Goal: Information Seeking & Learning: Learn about a topic

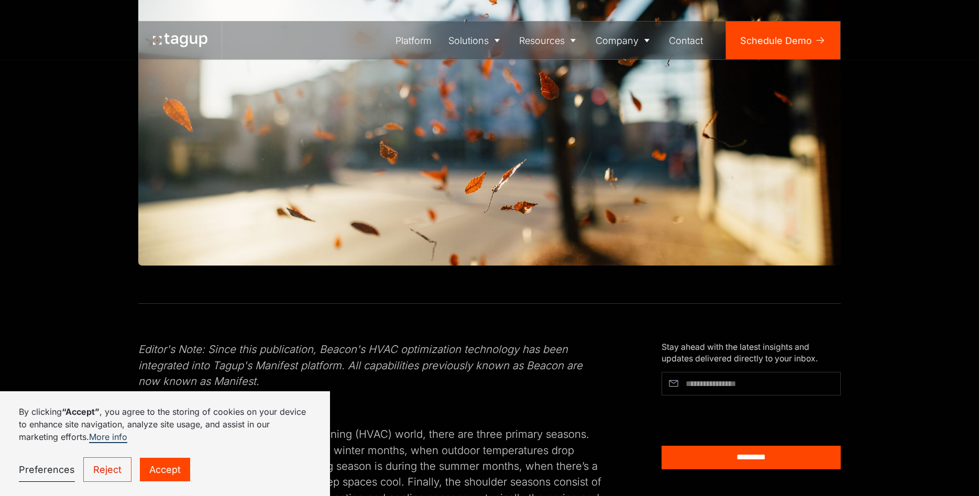
scroll to position [588, 0]
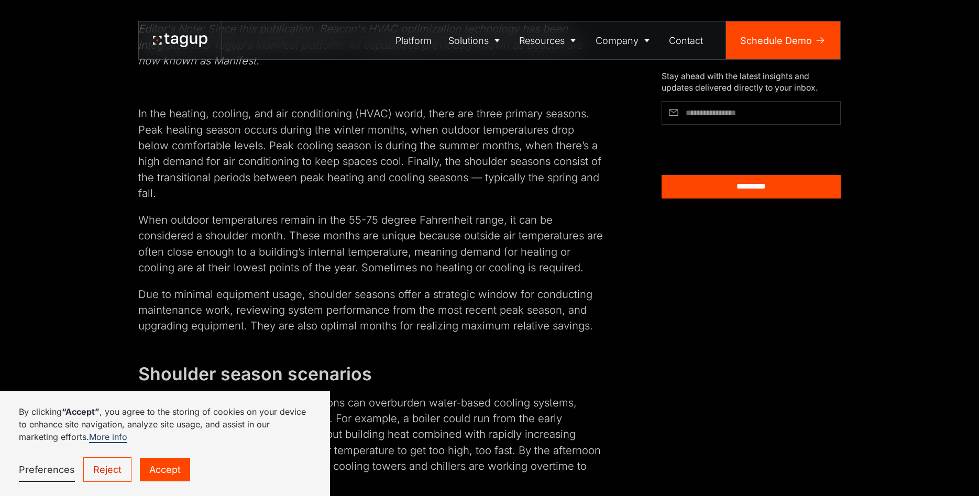
click at [121, 467] on link "Reject" at bounding box center [107, 469] width 48 height 25
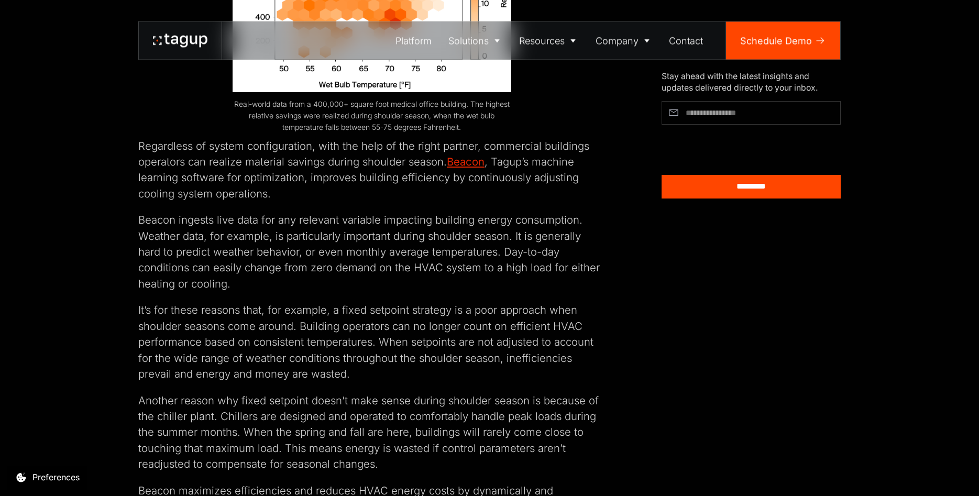
scroll to position [1433, 0]
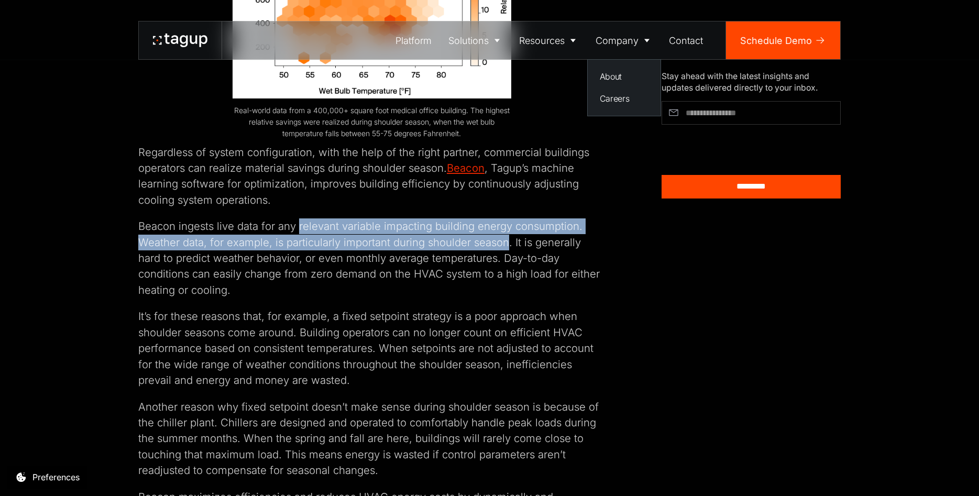
drag, startPoint x: 297, startPoint y: 216, endPoint x: 510, endPoint y: 227, distance: 212.4
click at [510, 227] on p "Beacon ingests live data for any relevant variable impacting building energy co…" at bounding box center [371, 258] width 467 height 80
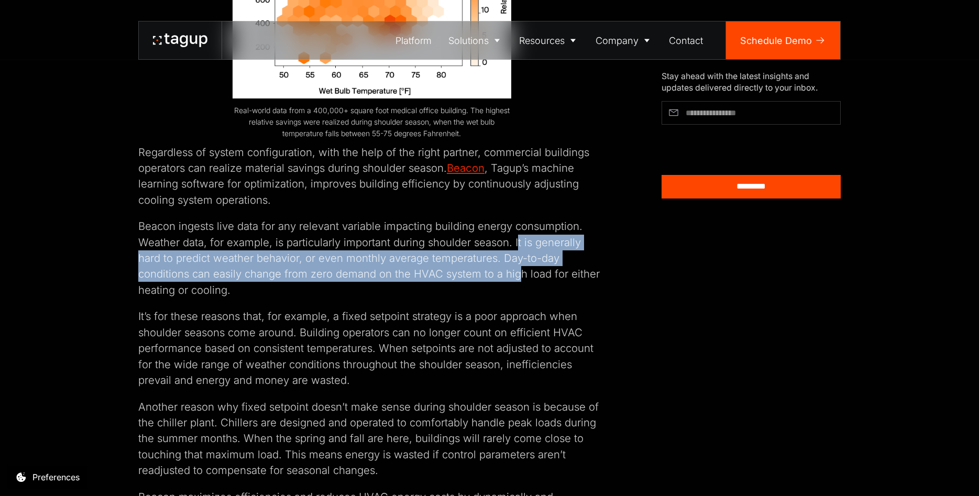
drag, startPoint x: 517, startPoint y: 226, endPoint x: 468, endPoint y: 255, distance: 57.0
click at [468, 255] on p "Beacon ingests live data for any relevant variable impacting building energy co…" at bounding box center [371, 258] width 467 height 80
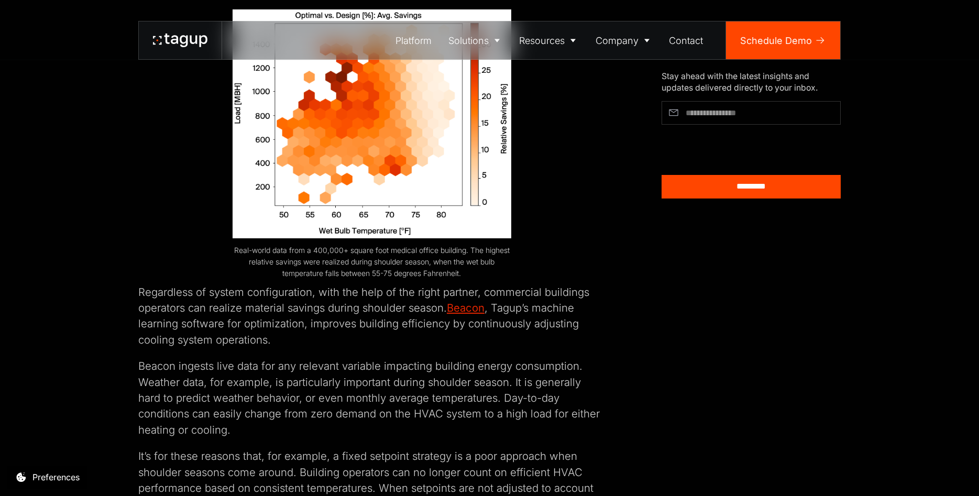
scroll to position [1273, 0]
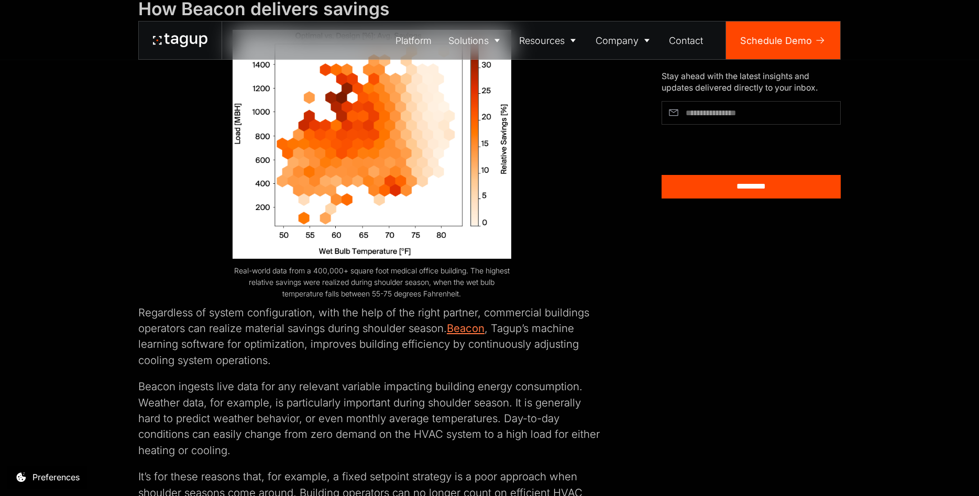
click at [463, 322] on link "Beacon" at bounding box center [466, 328] width 38 height 13
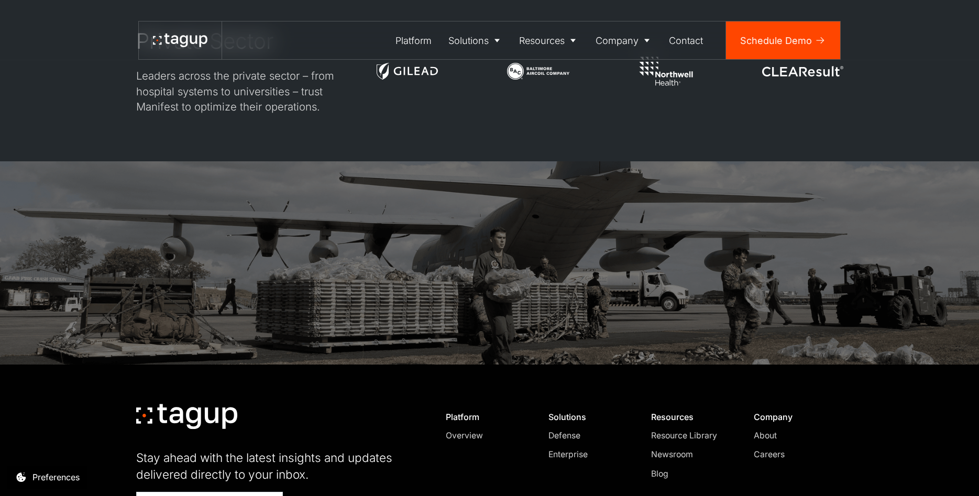
scroll to position [3313, 0]
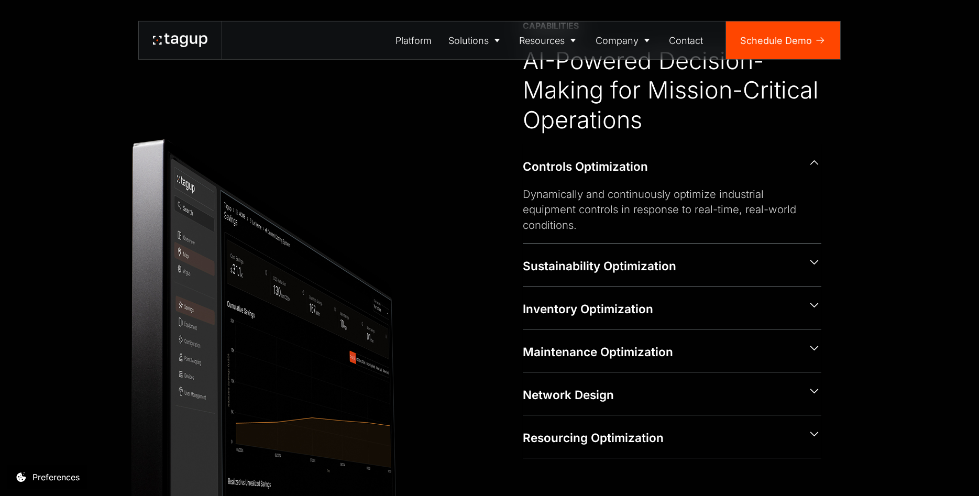
scroll to position [481, 0]
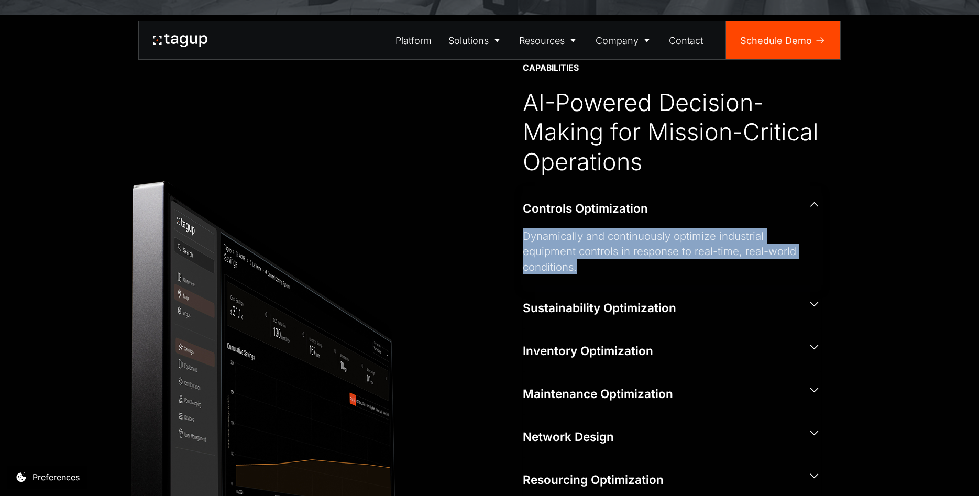
drag, startPoint x: 521, startPoint y: 237, endPoint x: 734, endPoint y: 268, distance: 215.3
click at [734, 268] on div "CAPABILITIES AI-Powered Decision-Making for Mission-Critical Operations Control…" at bounding box center [489, 281] width 663 height 438
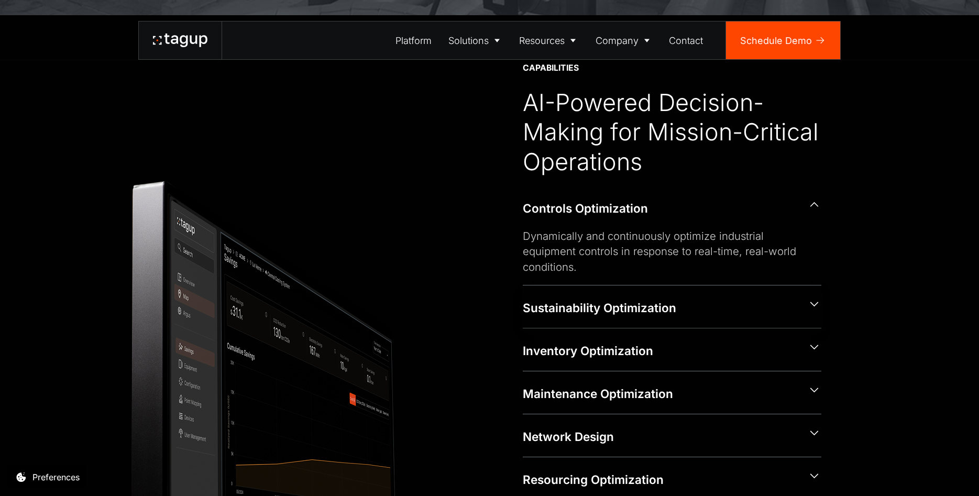
click at [655, 310] on div "Sustainability Optimization" at bounding box center [660, 308] width 275 height 17
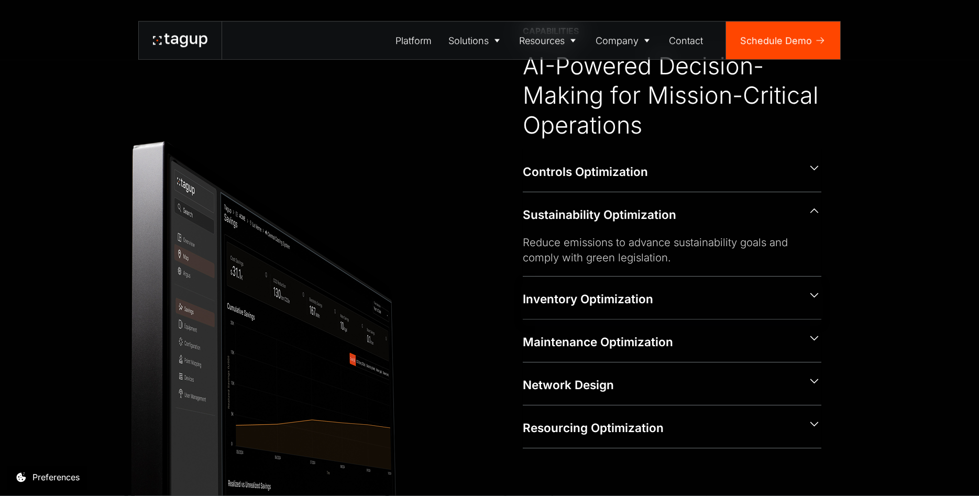
scroll to position [534, 0]
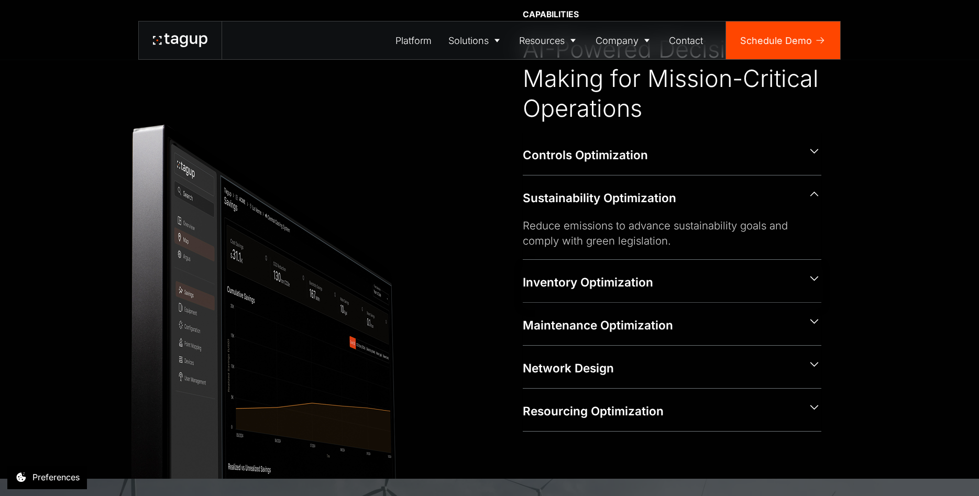
click at [655, 282] on div "Inventory Optimization" at bounding box center [660, 282] width 275 height 17
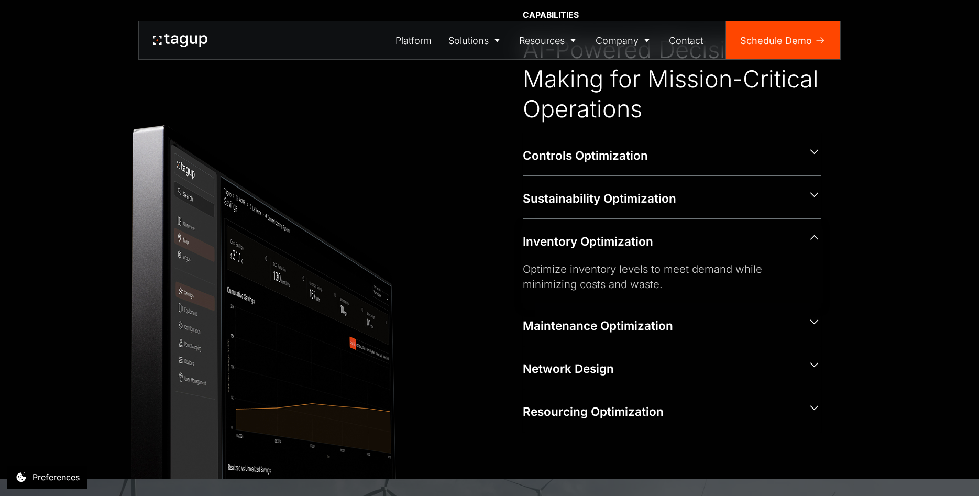
scroll to position [587, 0]
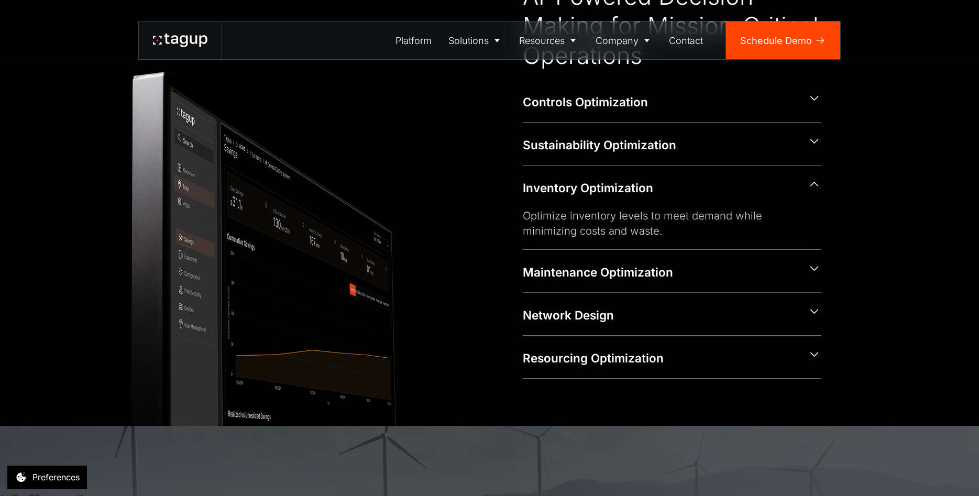
click at [648, 264] on div "Maintenance Optimization" at bounding box center [660, 272] width 275 height 17
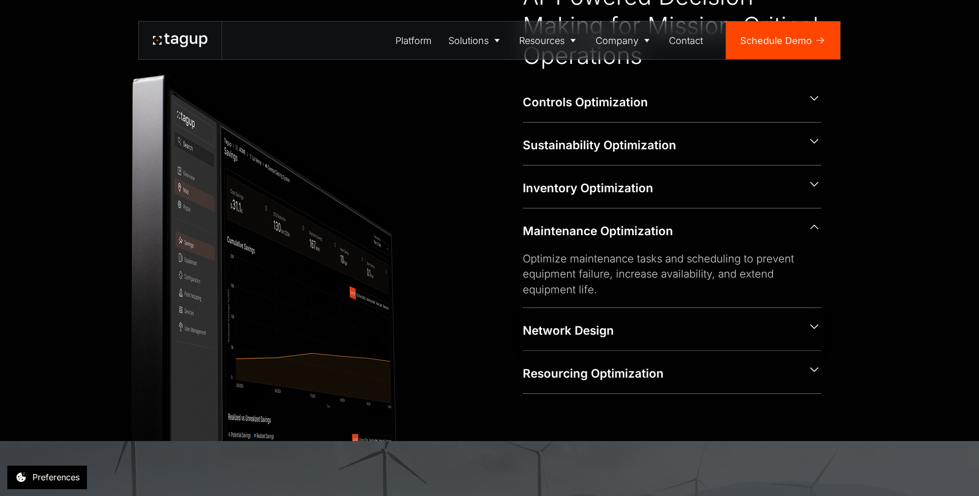
click at [620, 319] on div "Network Design" at bounding box center [672, 329] width 299 height 42
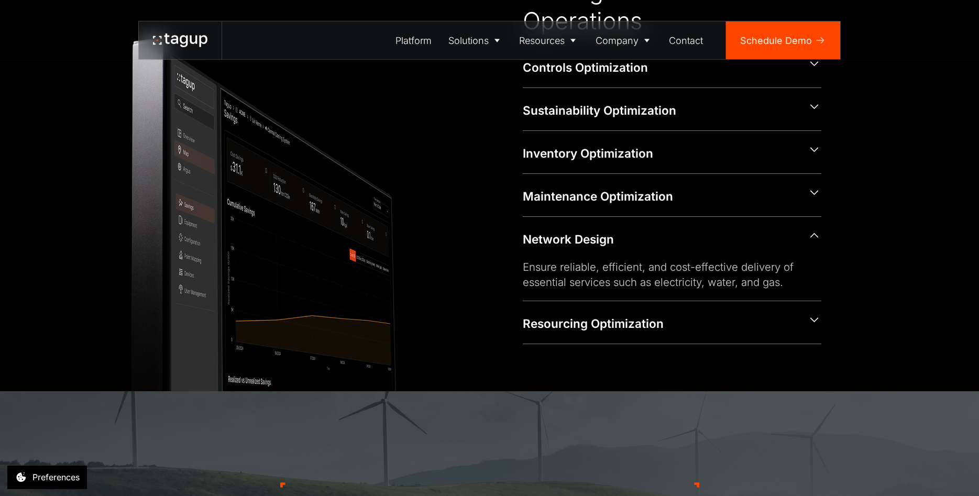
scroll to position [640, 0]
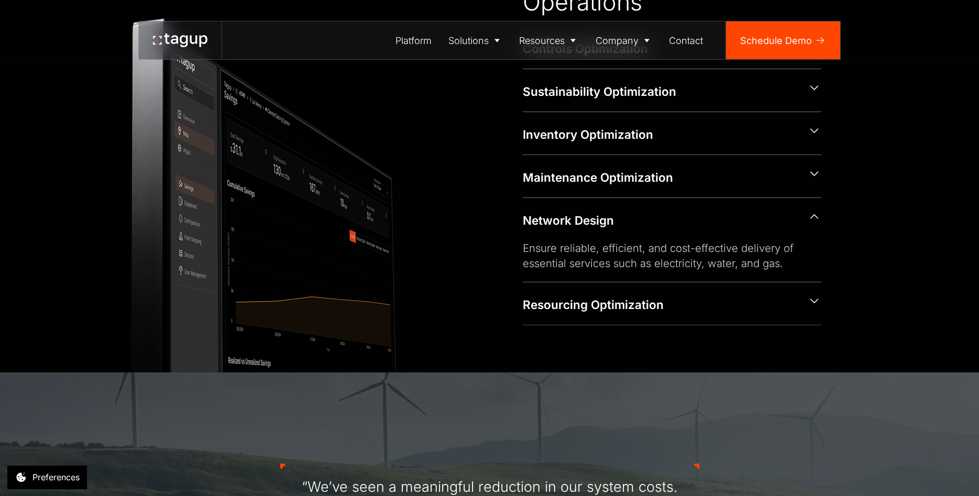
click at [614, 317] on div "Resourcing Optimization" at bounding box center [672, 303] width 299 height 42
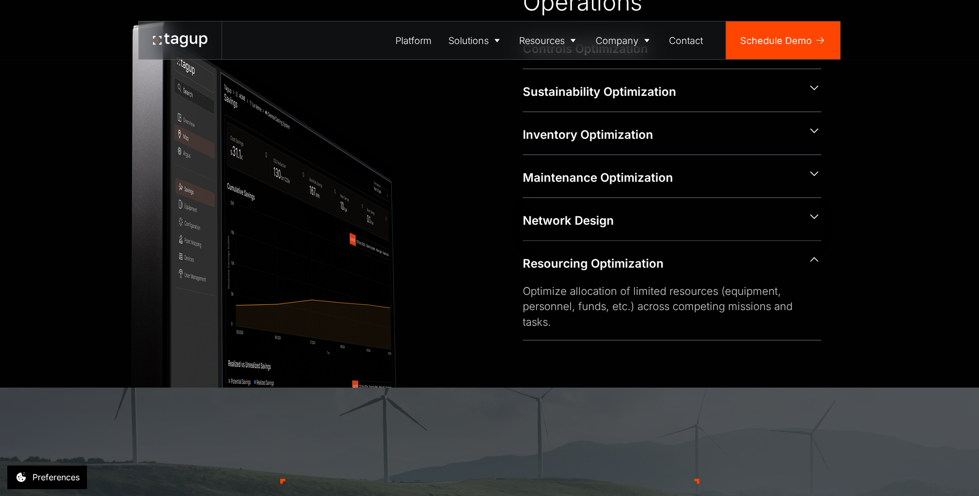
click at [609, 233] on div "Network Design" at bounding box center [672, 219] width 299 height 42
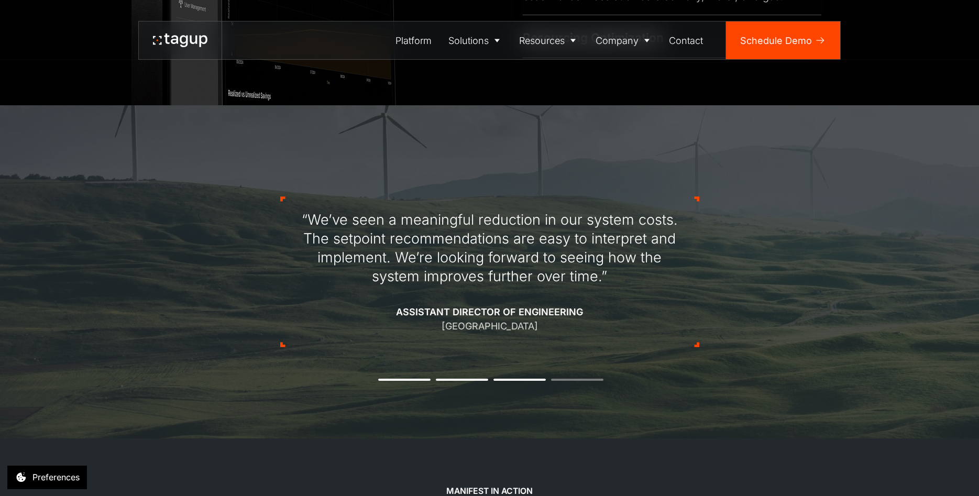
scroll to position [961, 0]
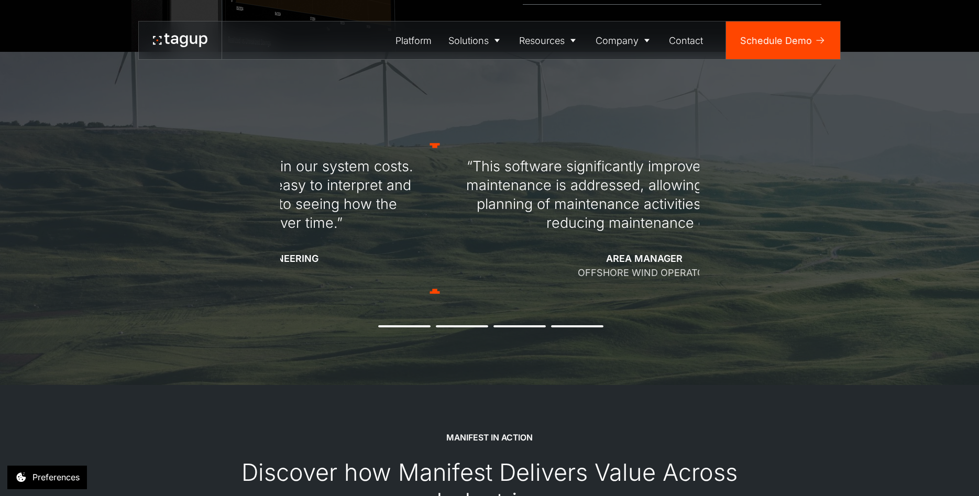
drag, startPoint x: 338, startPoint y: 206, endPoint x: 613, endPoint y: 219, distance: 275.2
click at [606, 218] on div "“This software significantly improves the way reactive maintenance is addressed…" at bounding box center [644, 194] width 391 height 75
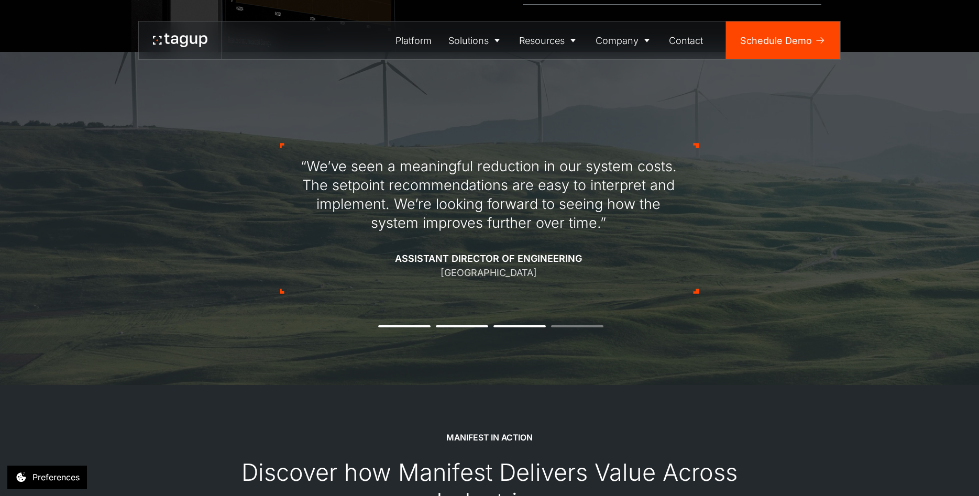
drag, startPoint x: 659, startPoint y: 220, endPoint x: 483, endPoint y: 220, distance: 176.0
click at [483, 220] on div "“We’ve seen a meaningful reduction in our system costs. The setpoint recommenda…" at bounding box center [488, 194] width 391 height 75
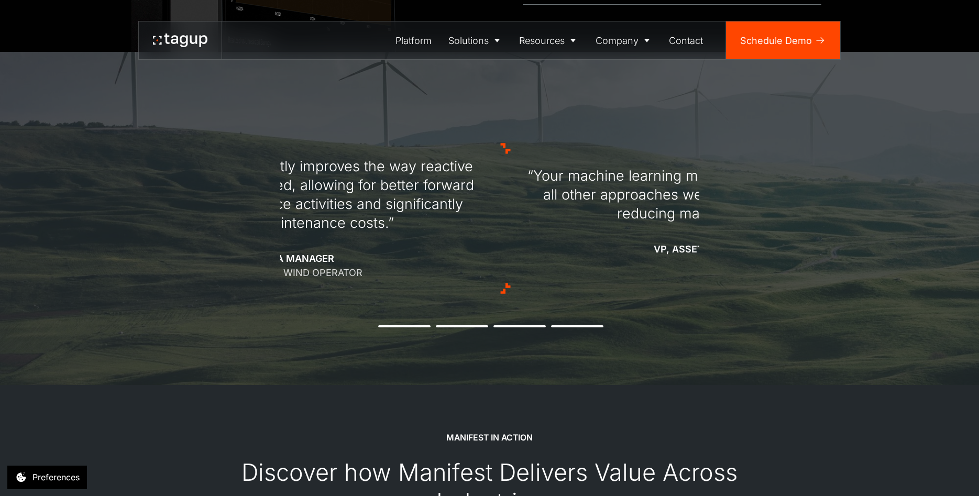
drag, startPoint x: 613, startPoint y: 222, endPoint x: 389, endPoint y: 228, distance: 224.2
click at [389, 228] on div "“This software significantly improves the way reactive maintenance is addressed…" at bounding box center [296, 194] width 391 height 75
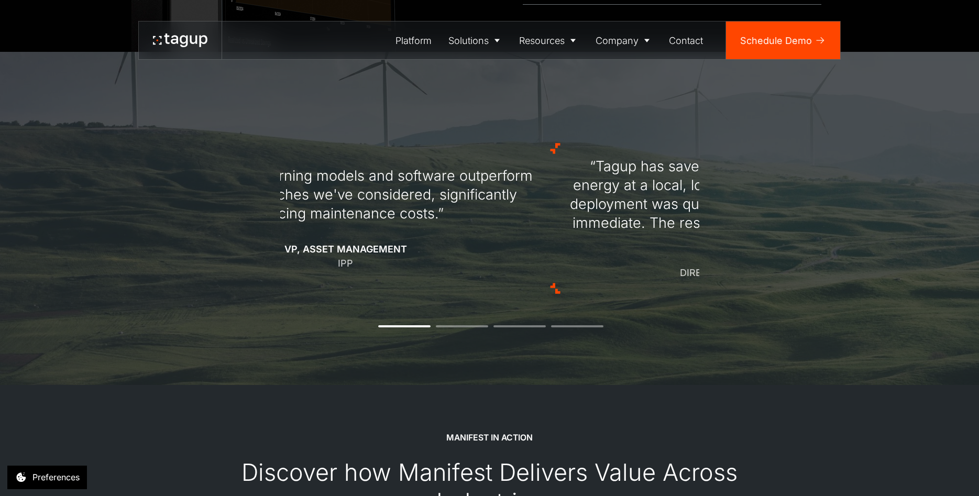
drag, startPoint x: 582, startPoint y: 239, endPoint x: 404, endPoint y: 243, distance: 177.6
click at [404, 243] on div "“Your machine learning models and software outperform all other approaches we'v…" at bounding box center [345, 219] width 391 height 104
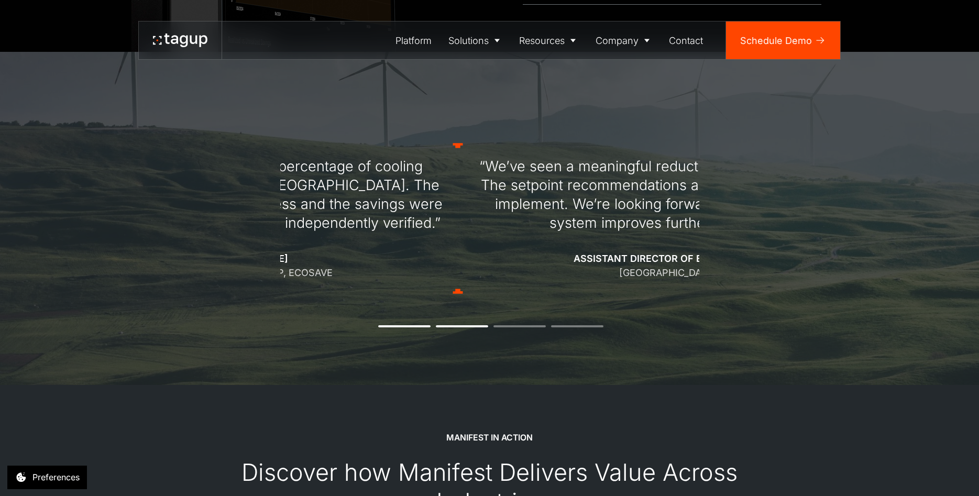
drag, startPoint x: 603, startPoint y: 262, endPoint x: 362, endPoint y: 252, distance: 241.6
click at [362, 252] on div "“Tagup has saved a significant percentage of cooling energy at a local, longsta…" at bounding box center [248, 218] width 391 height 123
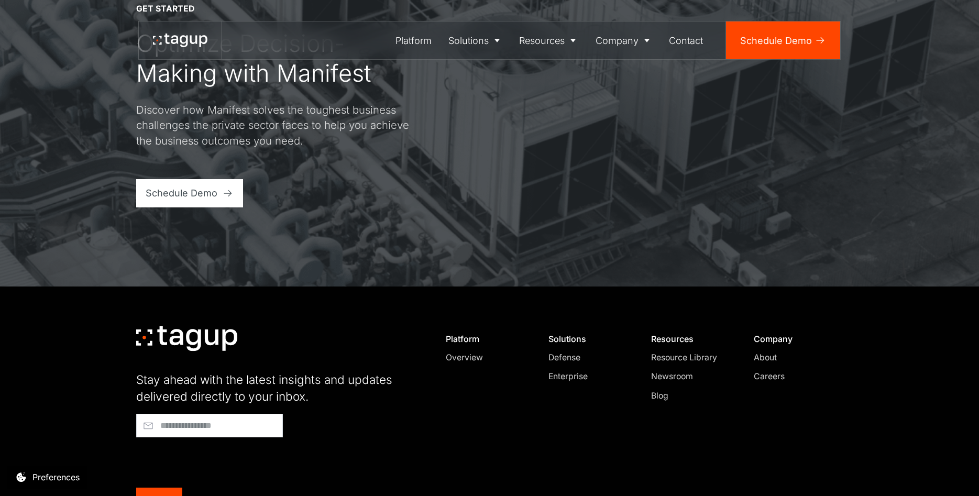
scroll to position [3480, 0]
